Goal: Submit feedback/report problem: Submit feedback/report problem

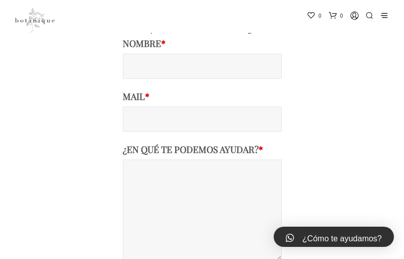
scroll to position [237, 0]
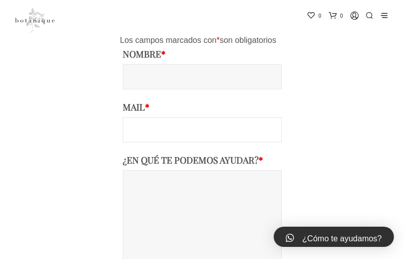
click at [202, 129] on input "Mail *" at bounding box center [202, 129] width 159 height 25
type input "[EMAIL_ADDRESS][DOMAIN_NAME]"
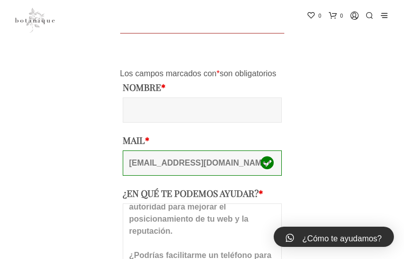
scroll to position [184, 0]
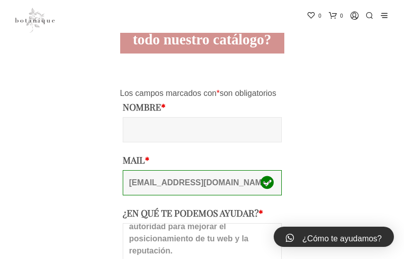
type textarea "Propuesta para Botanique. Hola, es un placer saludarte. Te escribo porque sería…"
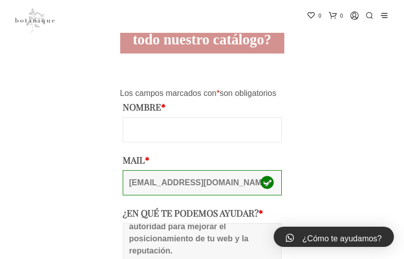
click at [202, 129] on input "Nombre *" at bounding box center [202, 129] width 159 height 25
type input "[PERSON_NAME]"
